Goal: Transaction & Acquisition: Book appointment/travel/reservation

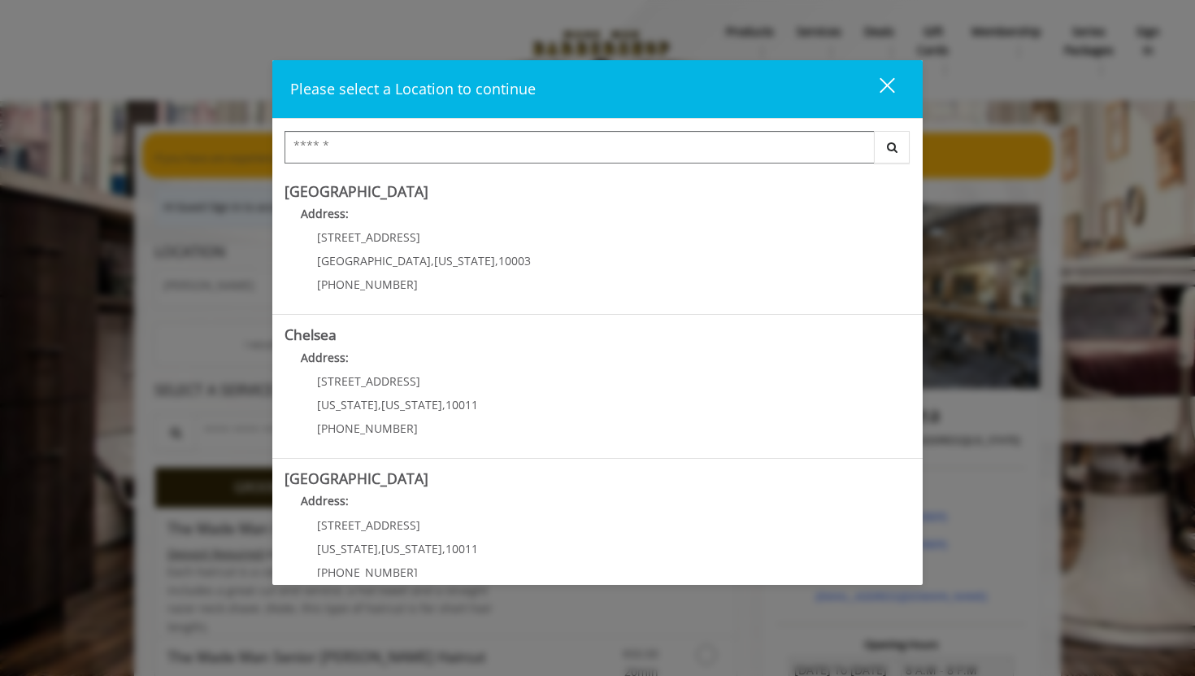
click at [523, 156] on input "Search Center" at bounding box center [580, 147] width 590 height 33
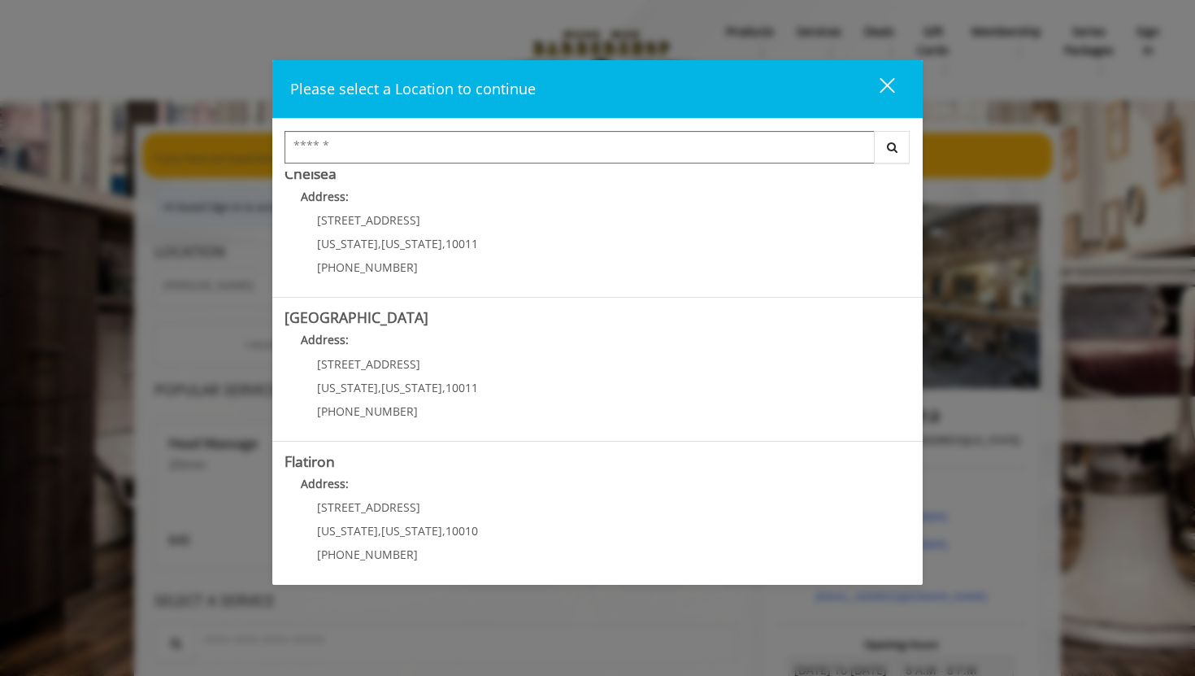
scroll to position [167, 0]
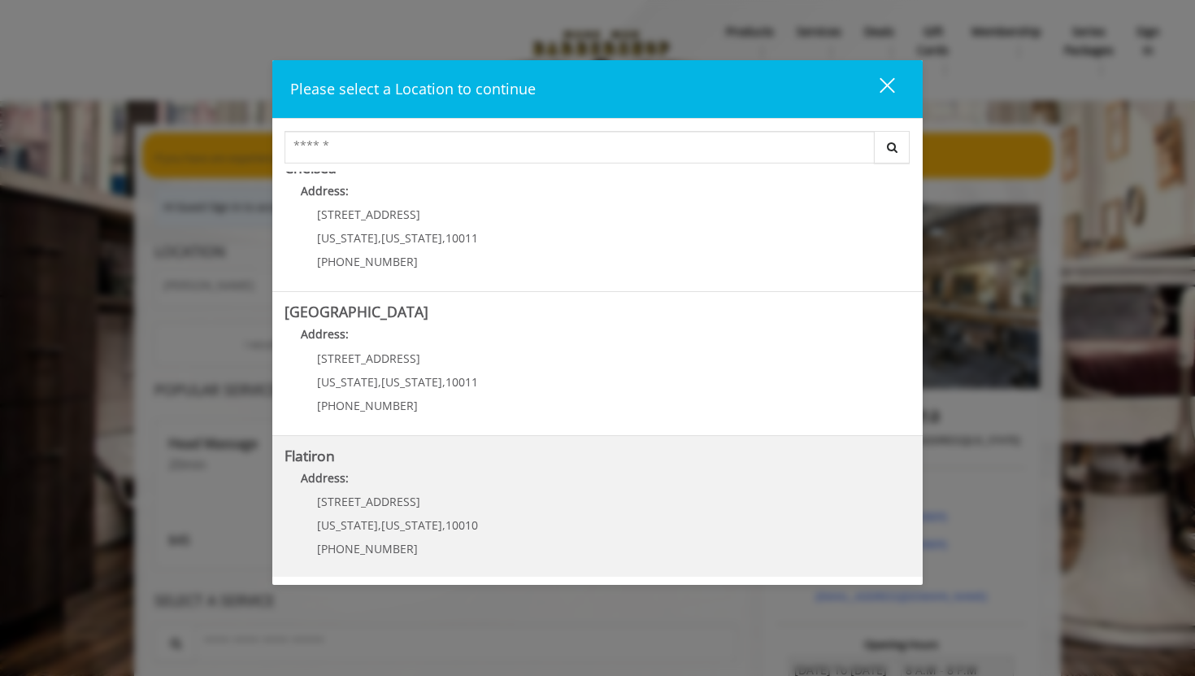
click at [502, 484] on "Address:" at bounding box center [598, 482] width 626 height 26
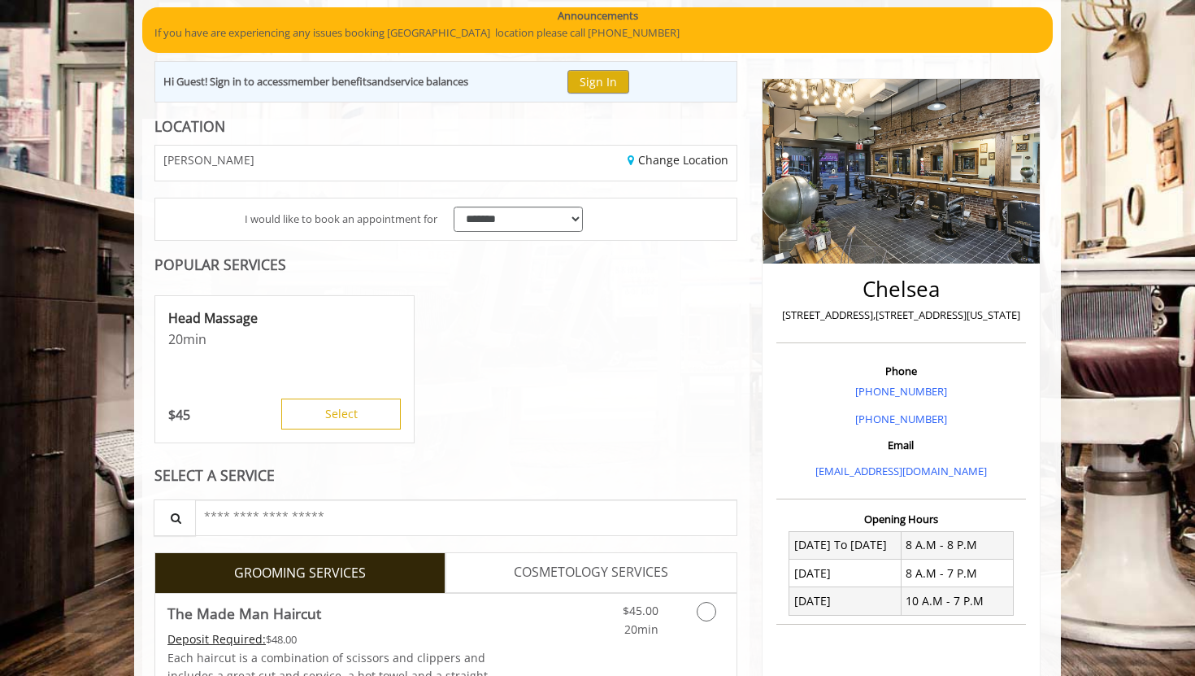
scroll to position [153, 0]
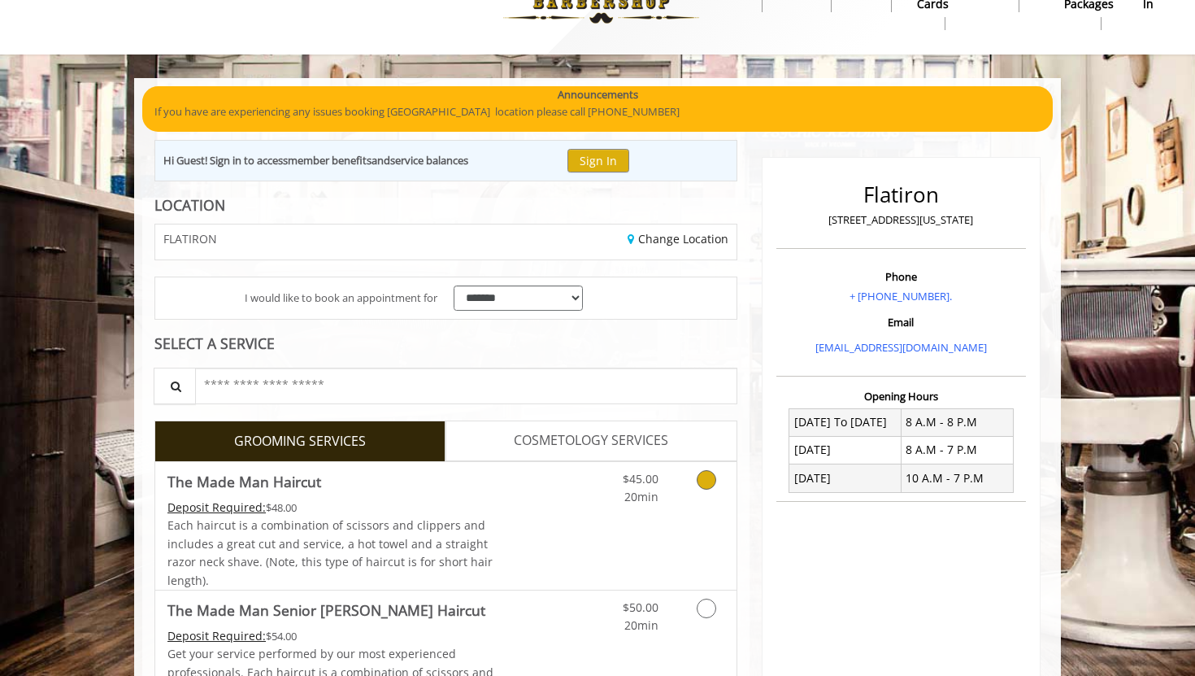
scroll to position [171, 0]
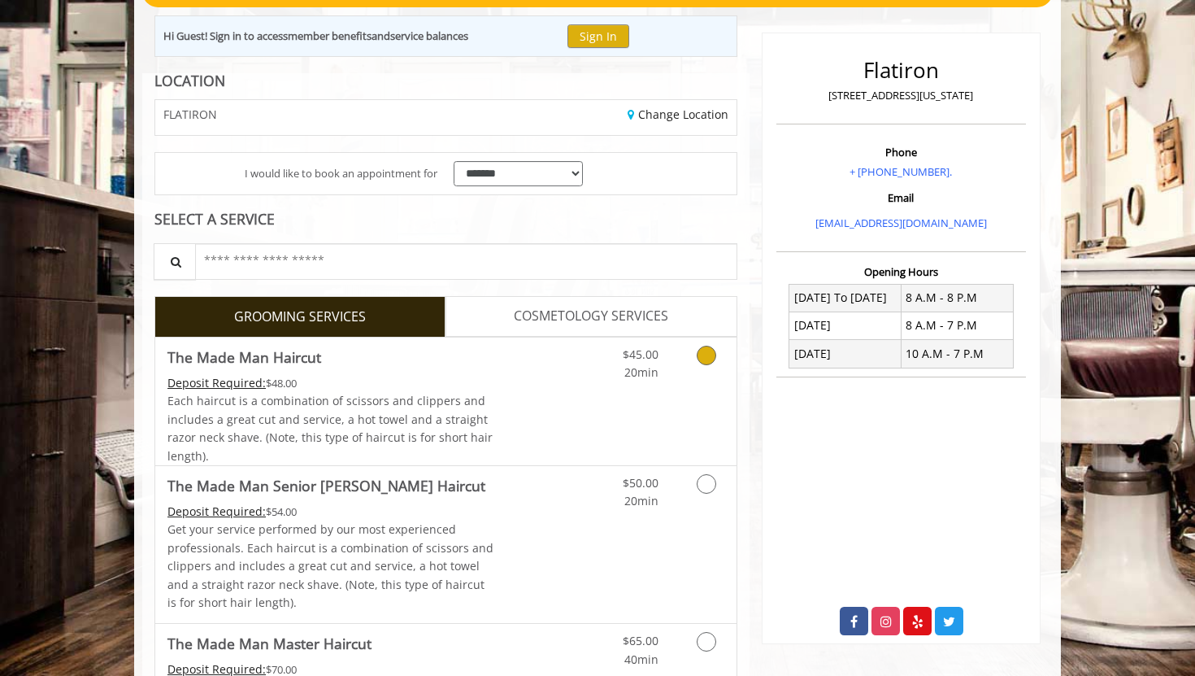
click at [629, 458] on div "$45.00 20min" at bounding box center [664, 401] width 146 height 128
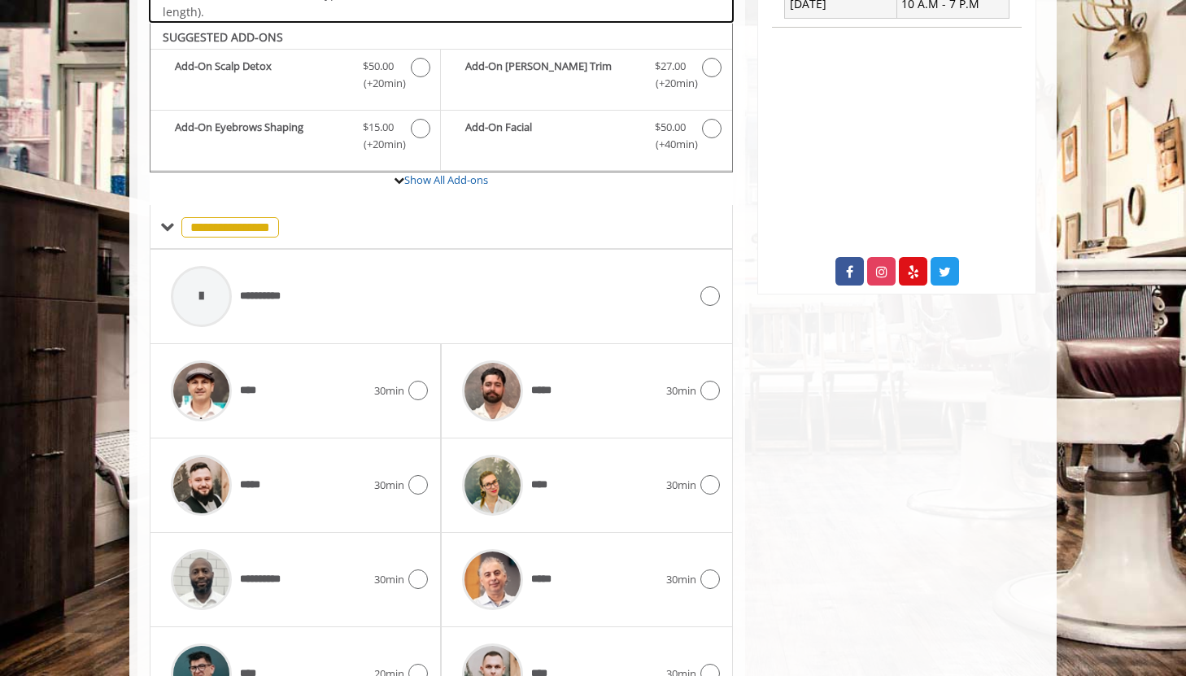
scroll to position [542, 0]
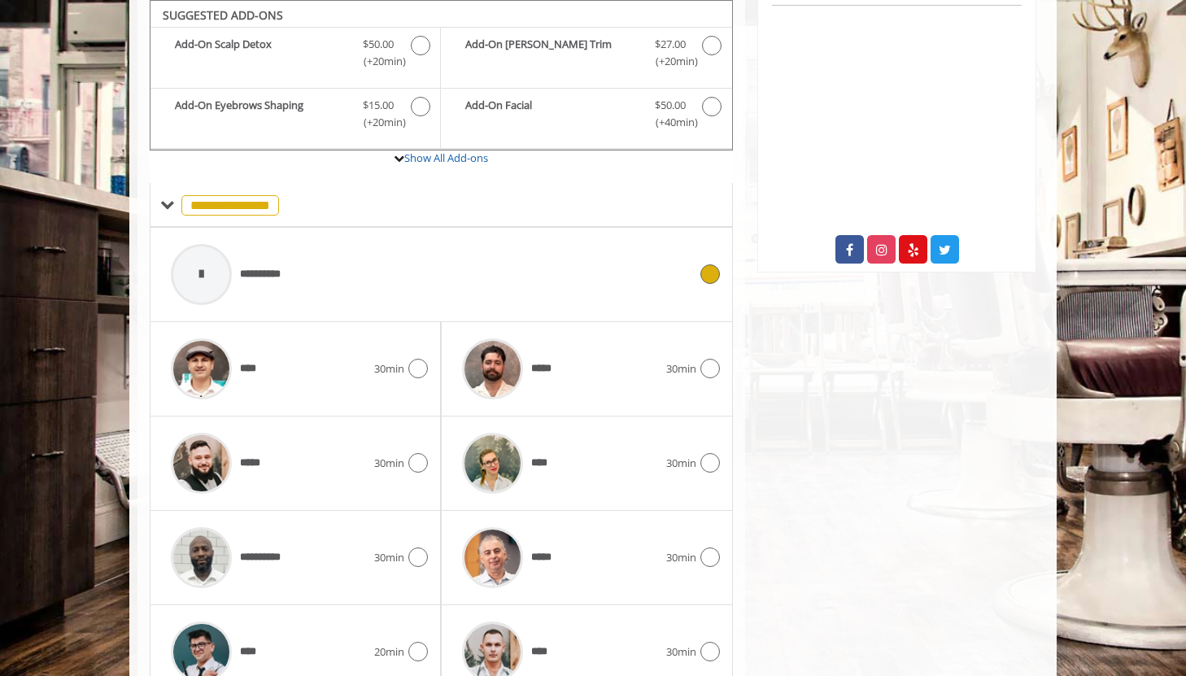
click at [267, 255] on span "**********" at bounding box center [229, 274] width 133 height 77
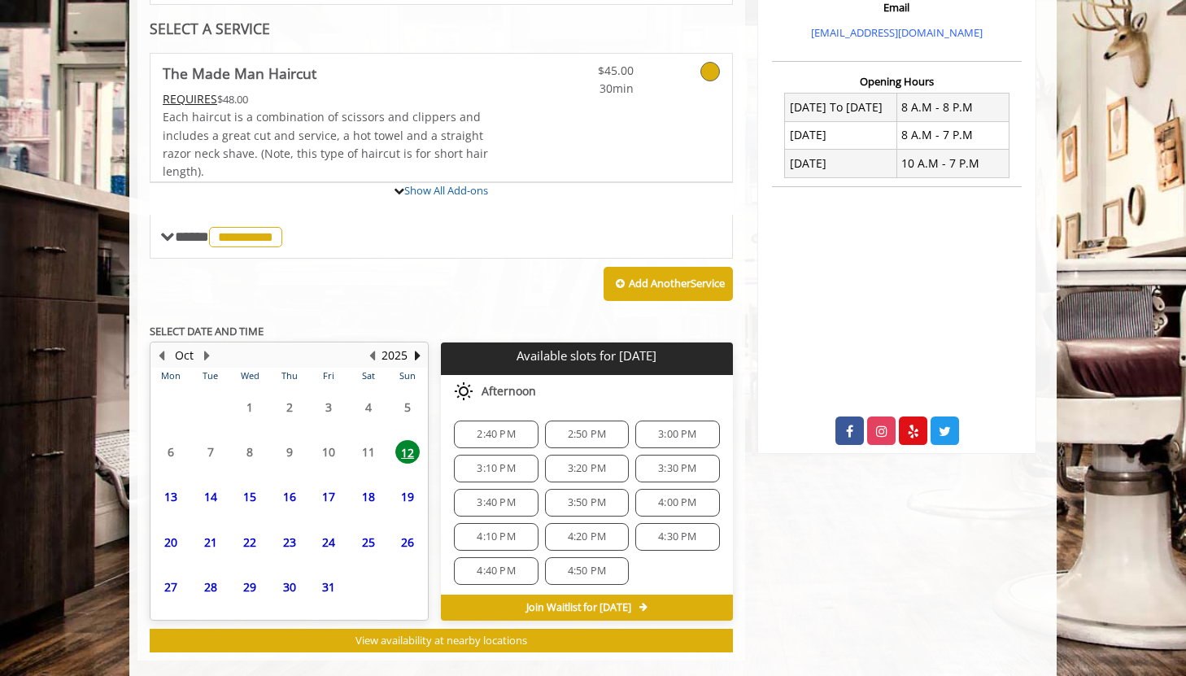
scroll to position [534, 0]
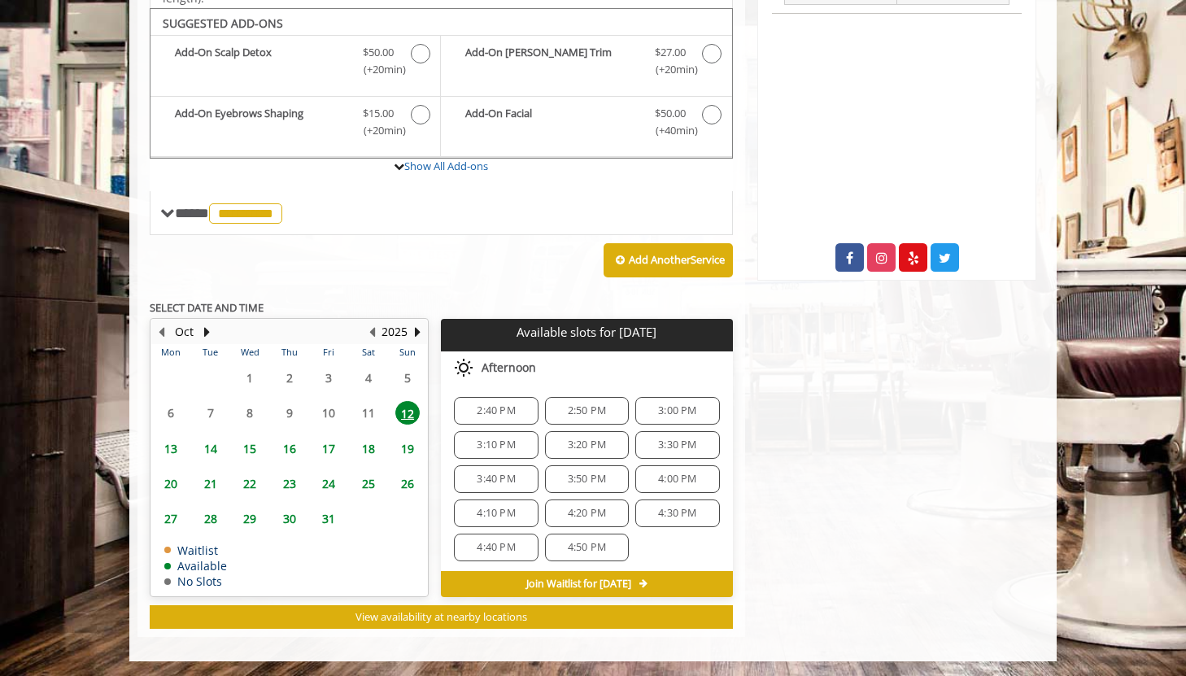
click at [662, 585] on div "Join Waitlist for [DATE]" at bounding box center [586, 584] width 291 height 26
click at [513, 451] on div "3:10 PM" at bounding box center [496, 445] width 84 height 28
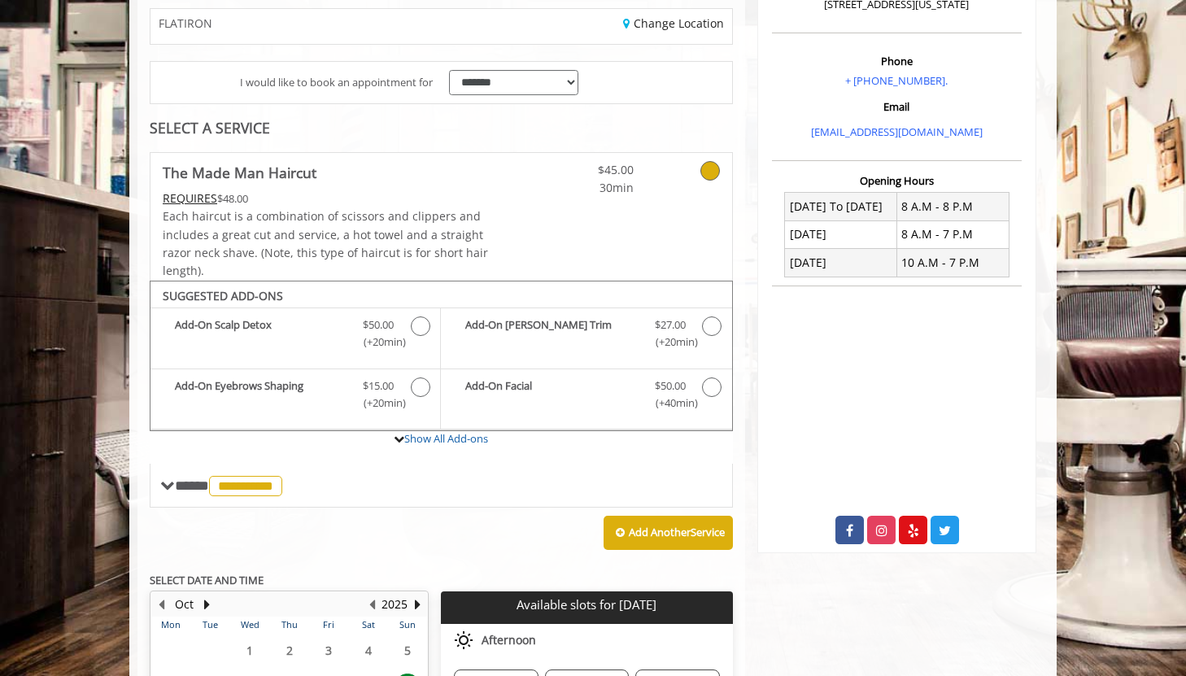
scroll to position [0, 0]
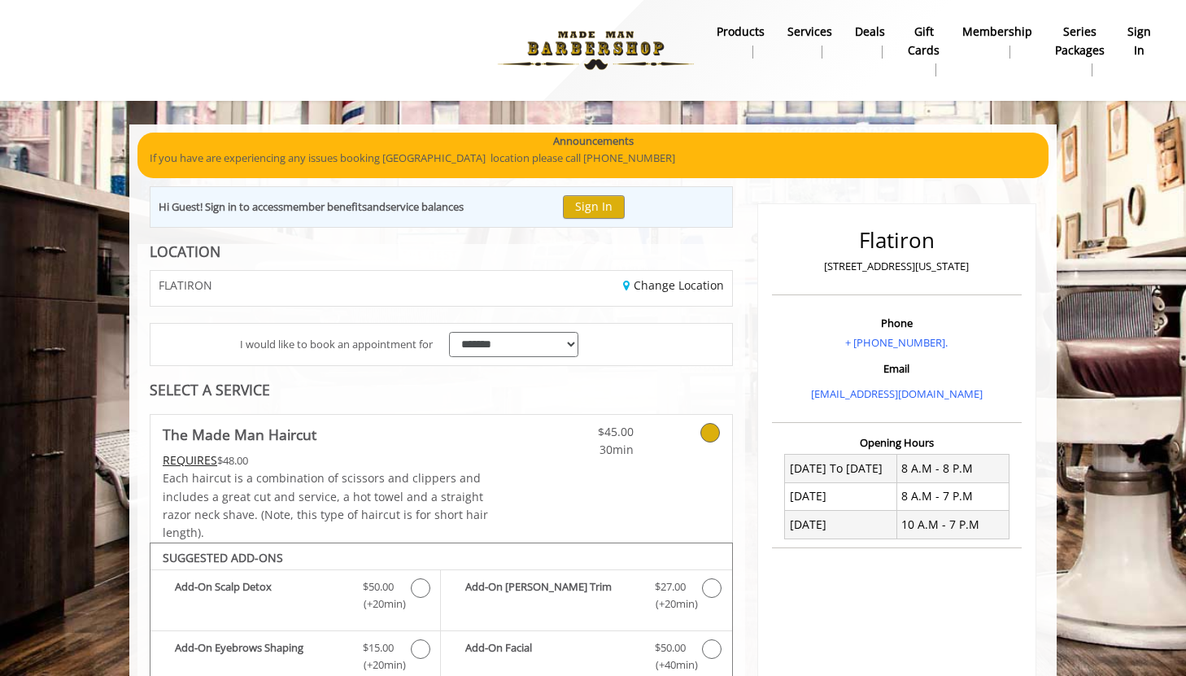
click at [626, 41] on img at bounding box center [596, 50] width 224 height 89
